Goal: Task Accomplishment & Management: Manage account settings

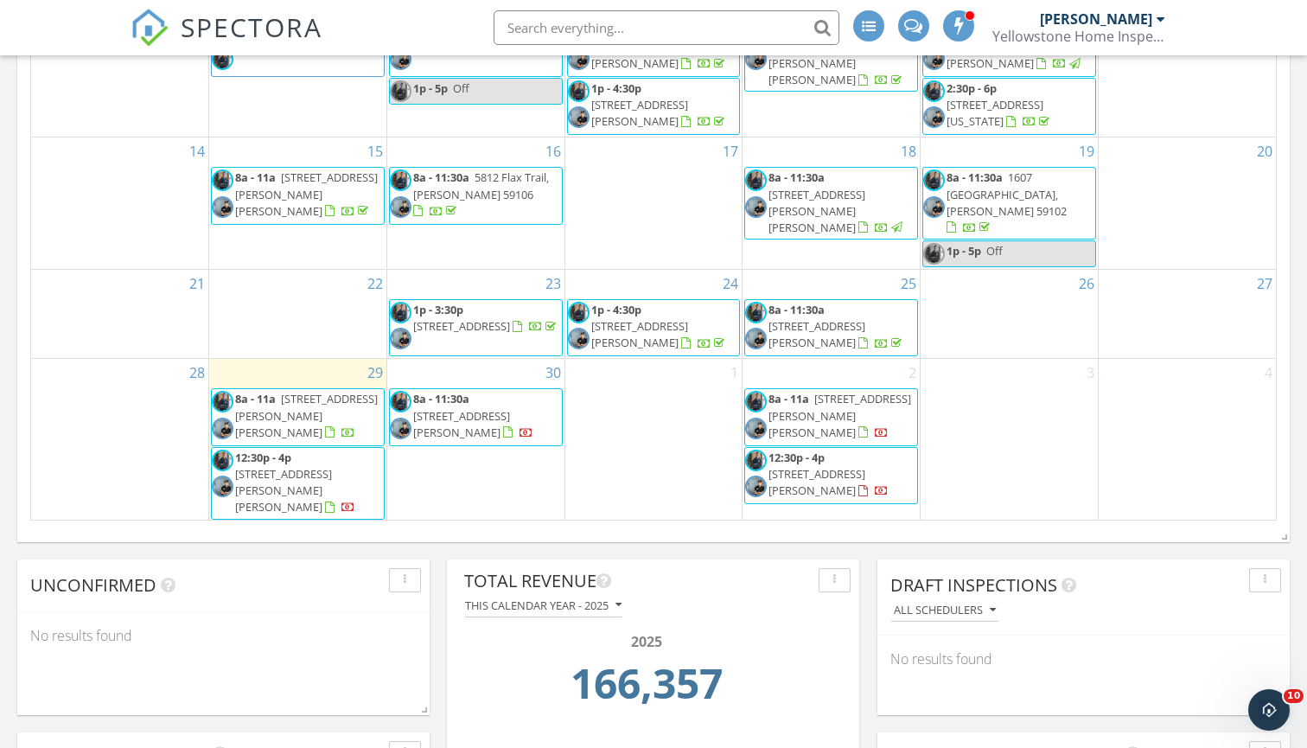
scroll to position [1126, 0]
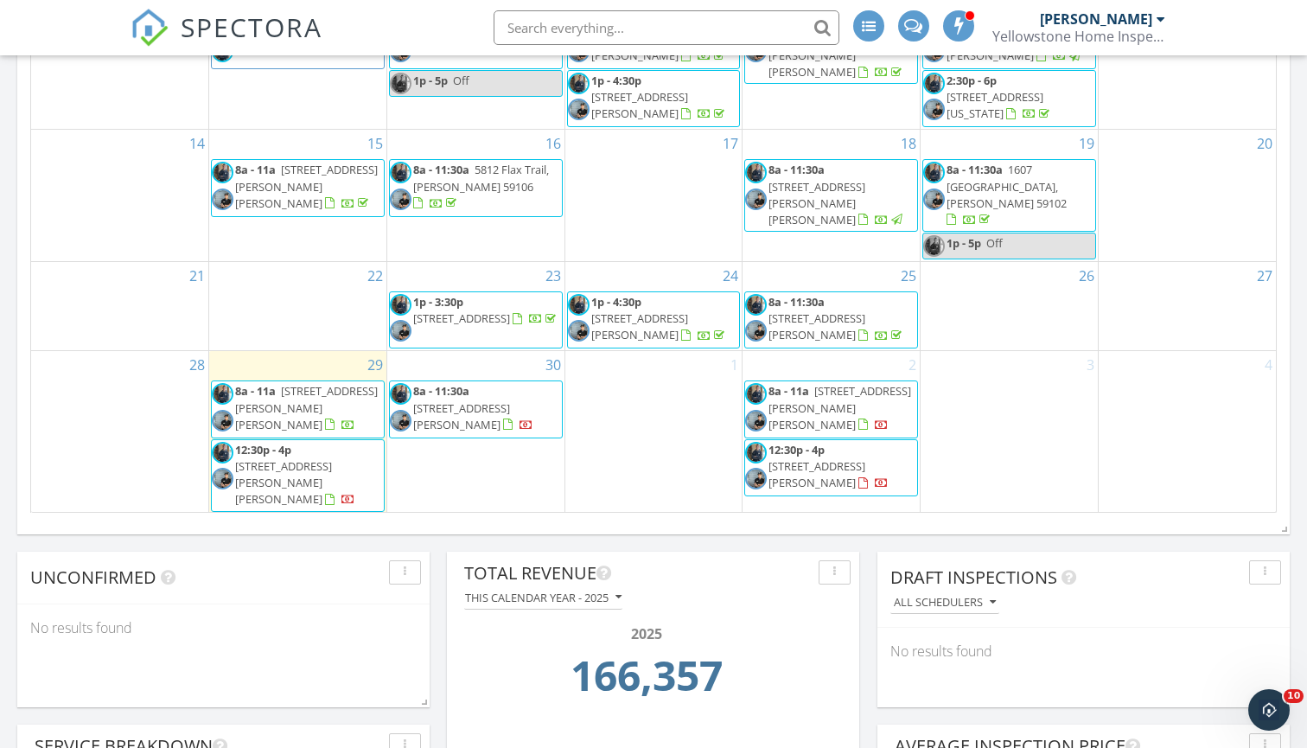
click at [861, 389] on span "222 Terry Ave, Billings 59101" at bounding box center [840, 407] width 143 height 48
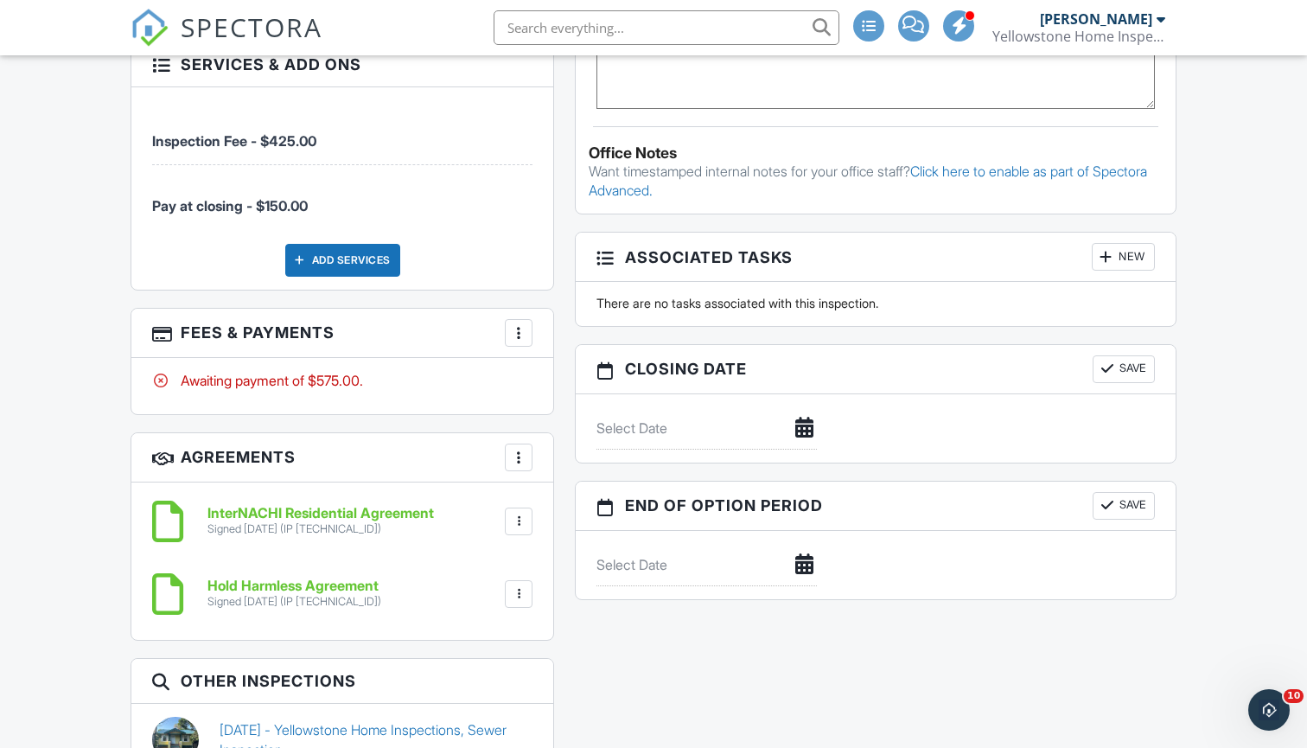
scroll to position [1296, 0]
click at [1126, 269] on div "New" at bounding box center [1123, 257] width 63 height 28
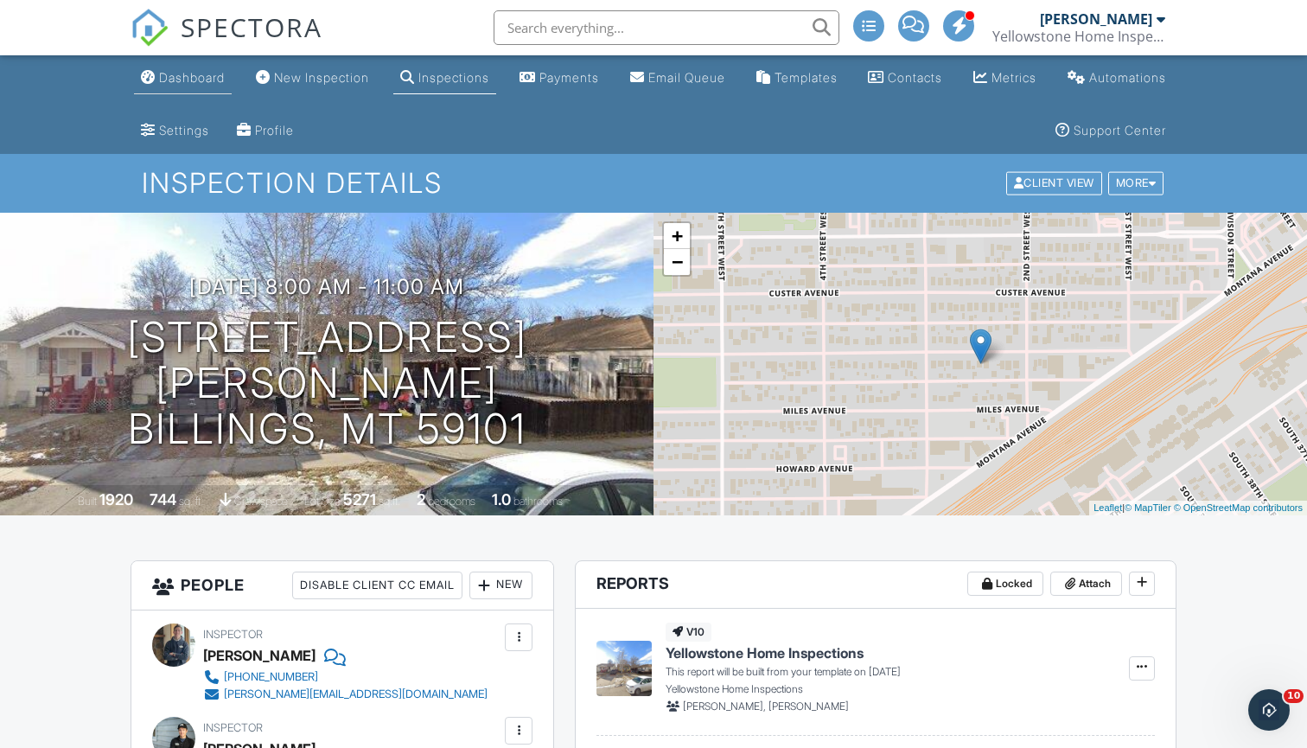
click at [163, 75] on div "Dashboard" at bounding box center [192, 77] width 66 height 15
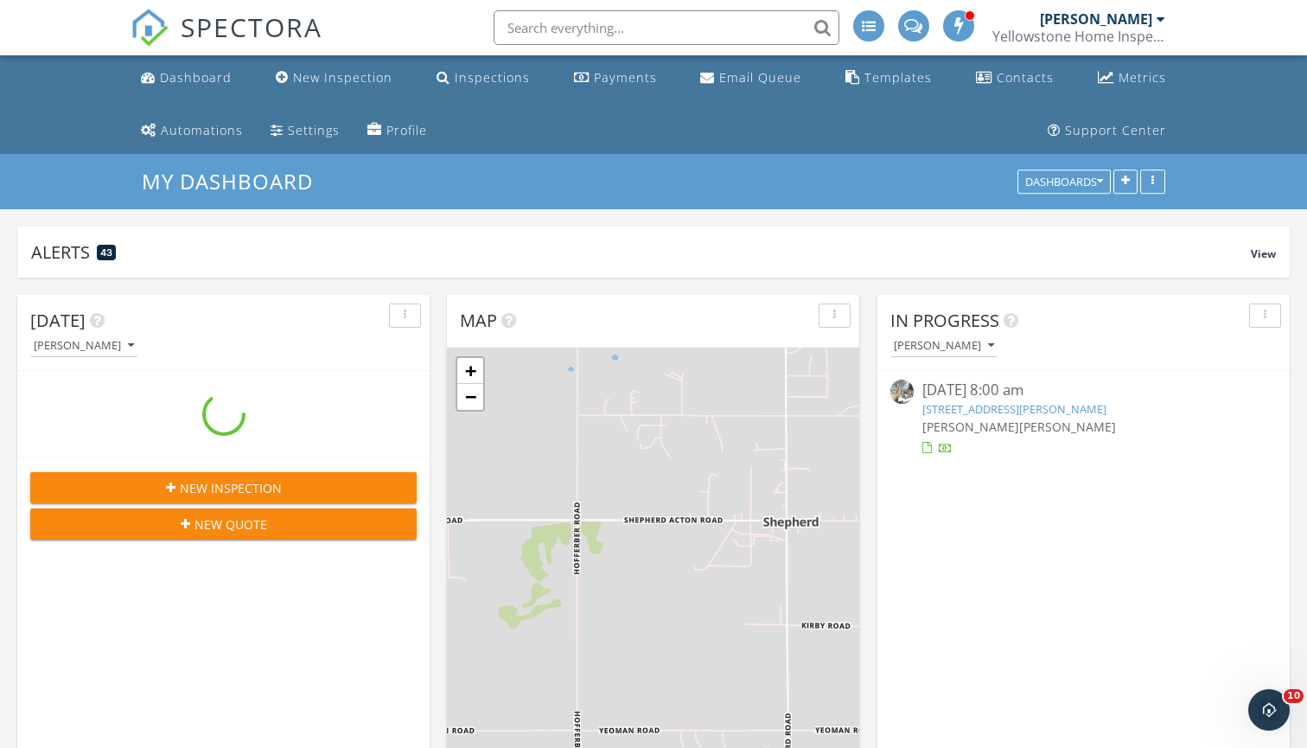
scroll to position [372, 412]
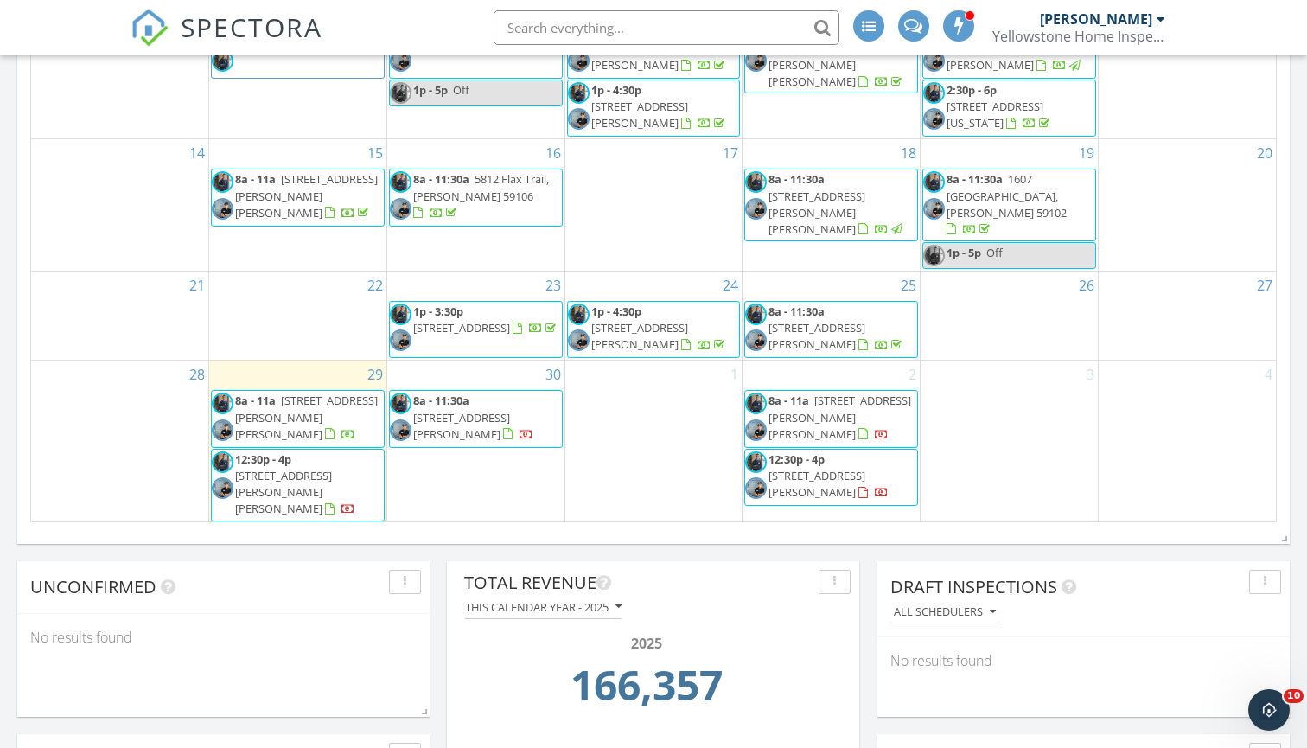
scroll to position [1120, 0]
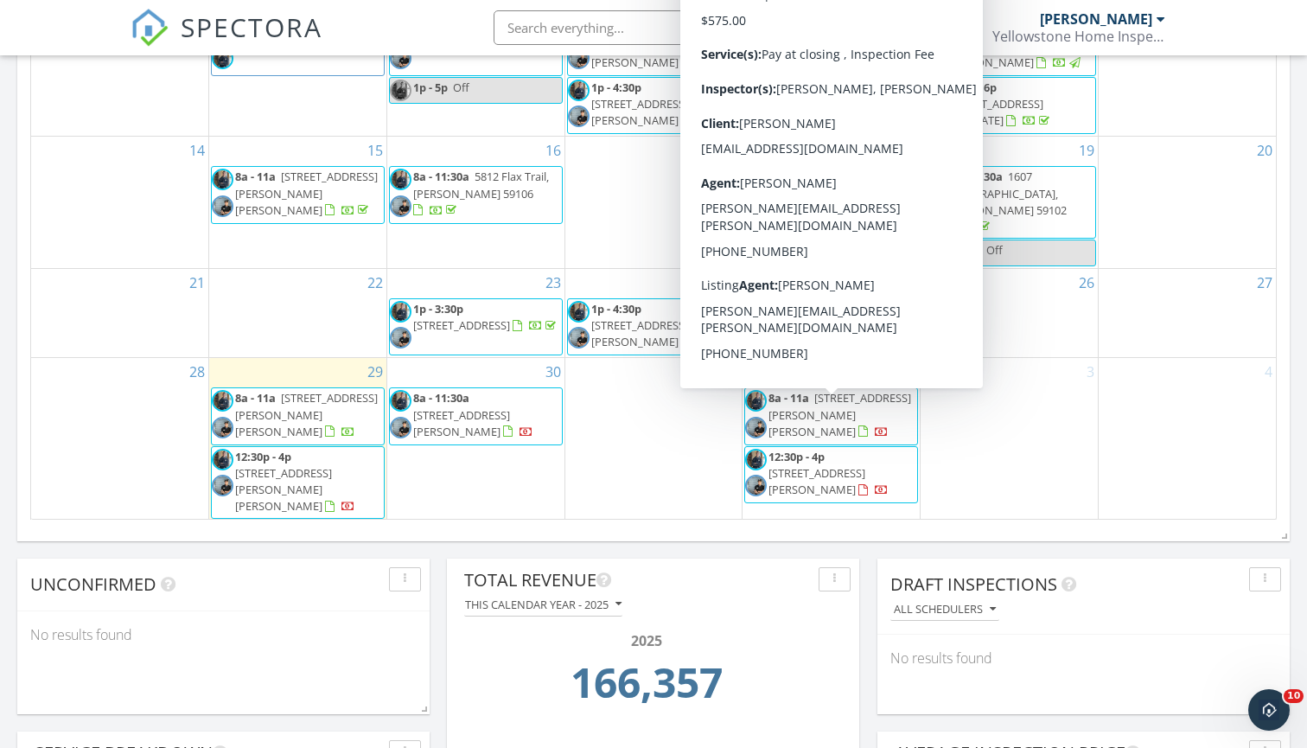
click at [813, 414] on span "222 Terry Ave, Billings 59101" at bounding box center [840, 414] width 143 height 48
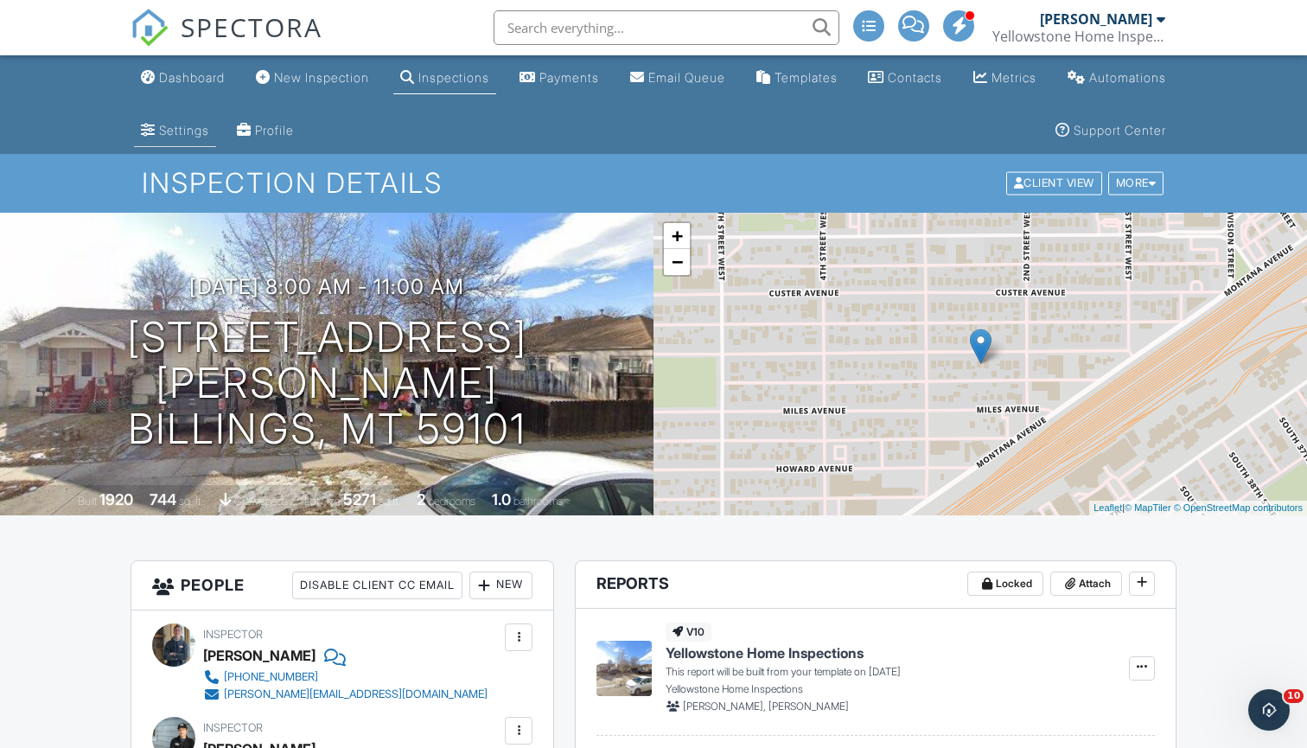
click at [195, 126] on div "Settings" at bounding box center [184, 130] width 50 height 15
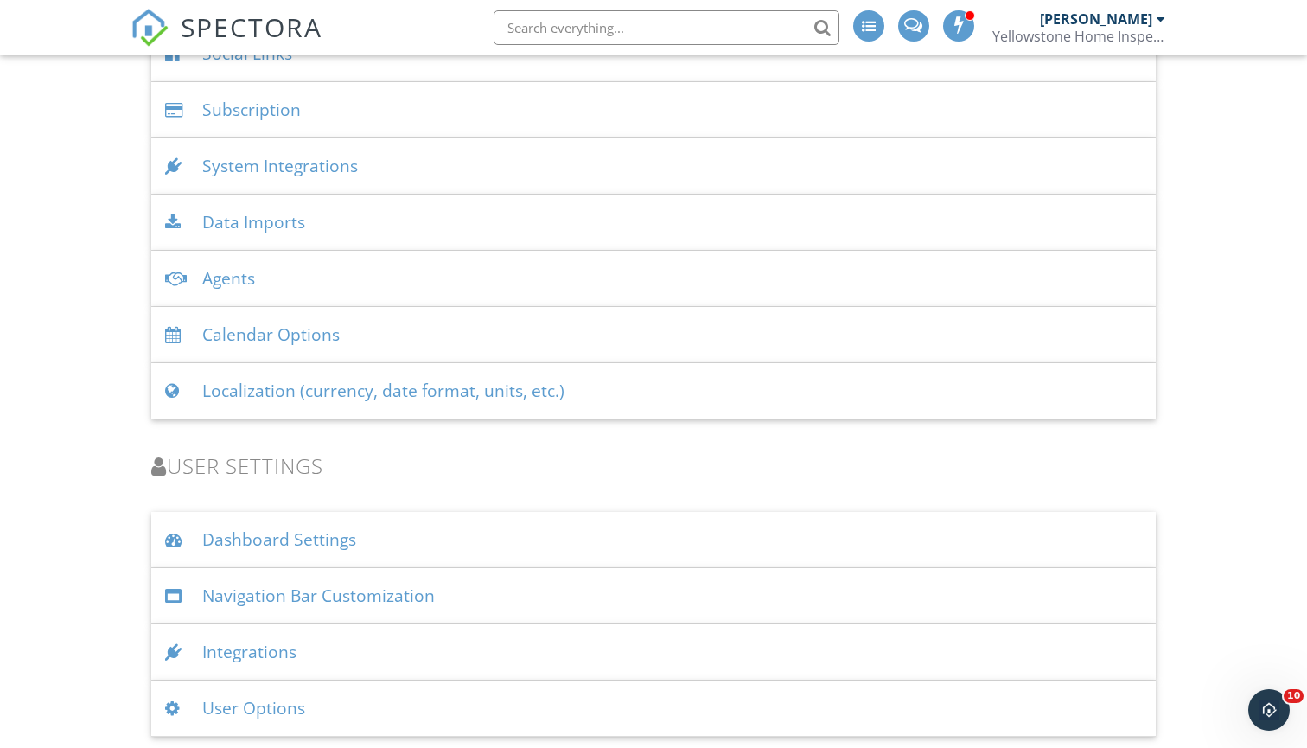
scroll to position [2103, 0]
